Goal: Check status: Check status

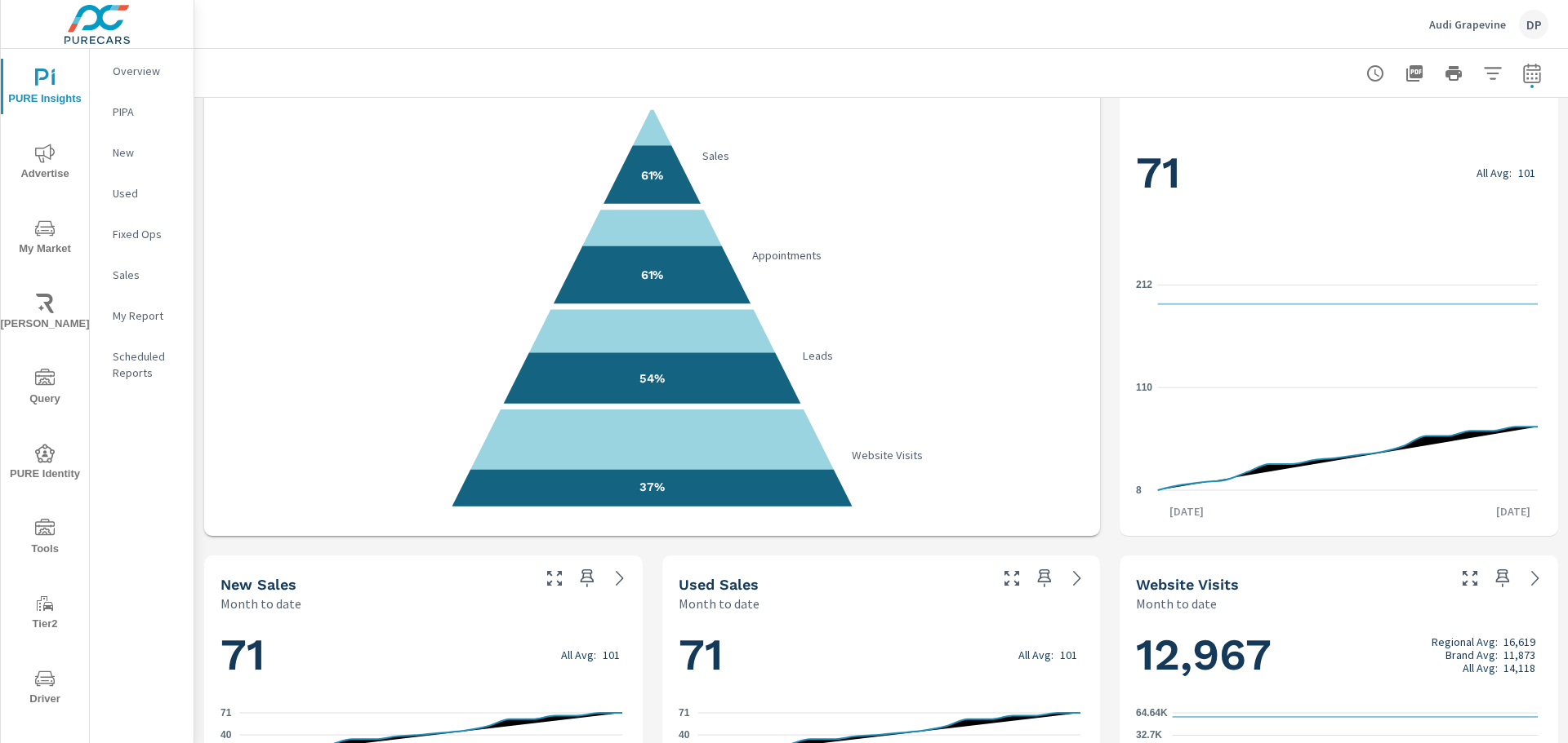
scroll to position [93, 0]
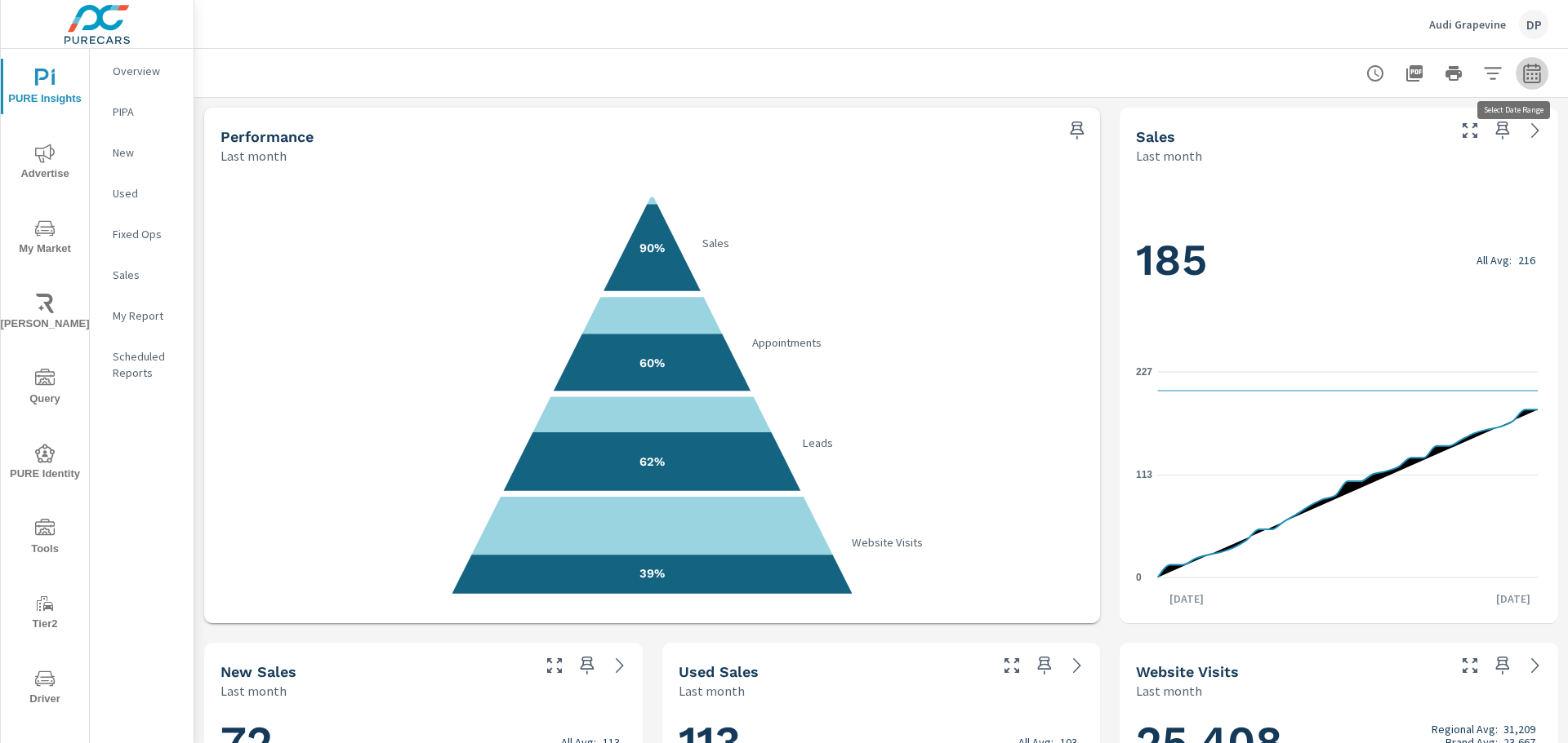
click at [1527, 66] on icon "button" at bounding box center [1531, 73] width 17 height 20
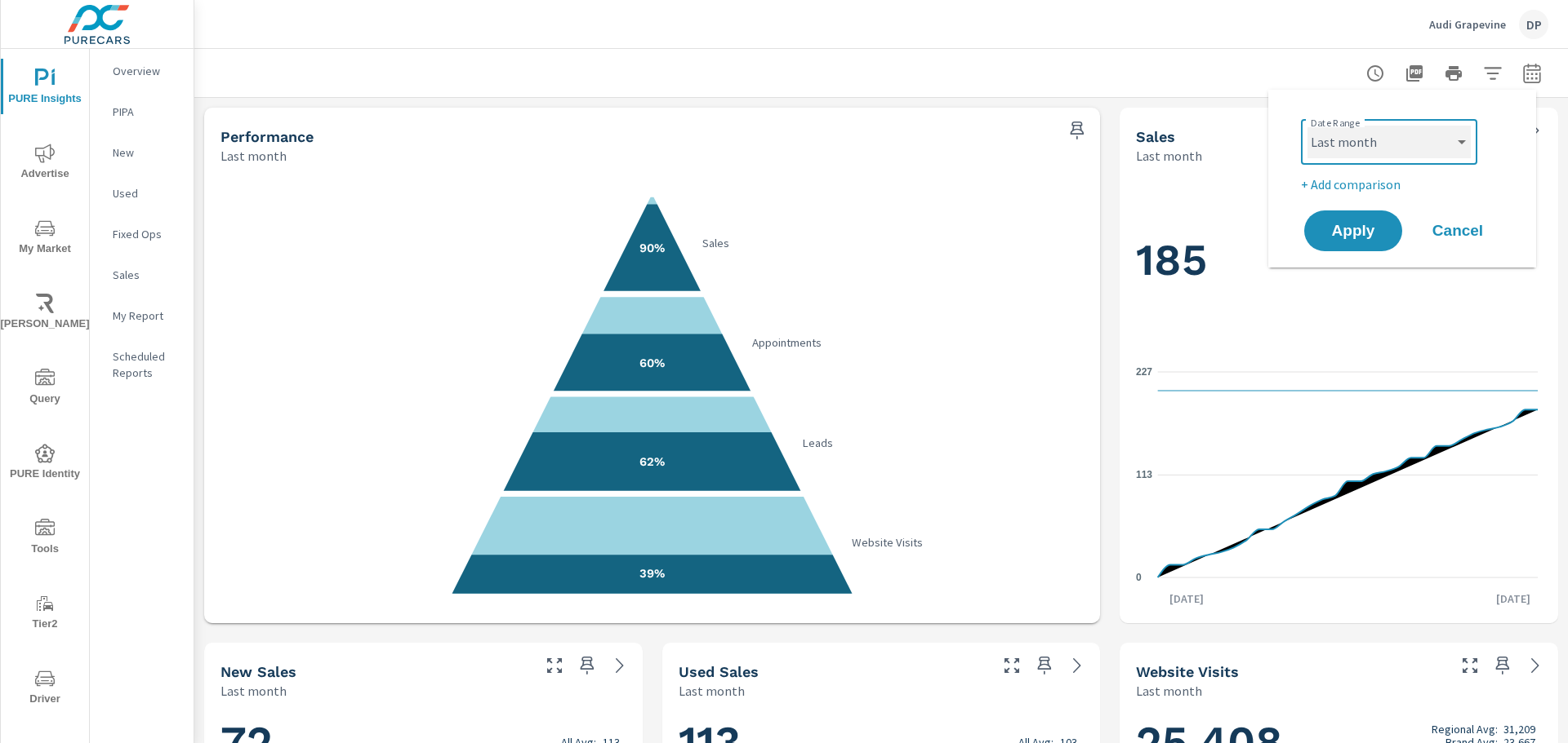
click at [1396, 140] on select "Custom [DATE] Last week Last 7 days Last 14 days Last 30 days Last 45 days Last…" at bounding box center [1389, 141] width 163 height 33
click at [1308, 125] on select "Custom Yesterday Last week Last 7 days Last 14 days Last 30 days Last 45 days L…" at bounding box center [1389, 141] width 163 height 33
select select "Month to date"
click at [1359, 232] on span "Apply" at bounding box center [1353, 231] width 67 height 15
